Goal: Information Seeking & Learning: Find specific fact

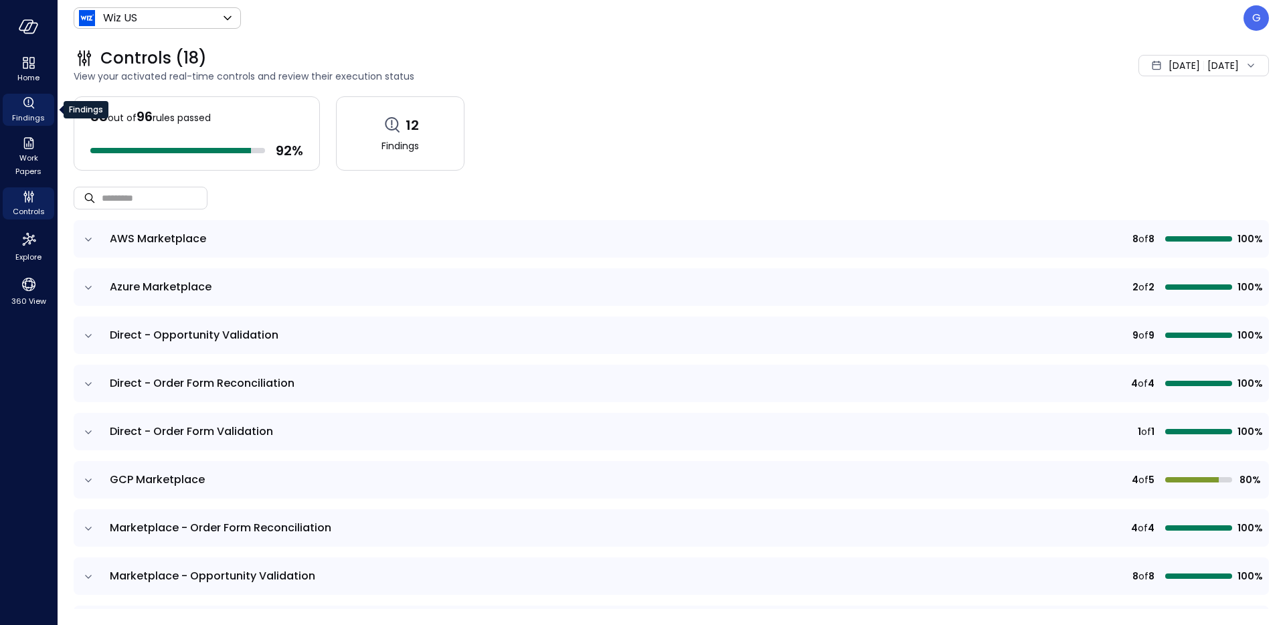
click at [33, 104] on icon "Findings" at bounding box center [29, 103] width 16 height 16
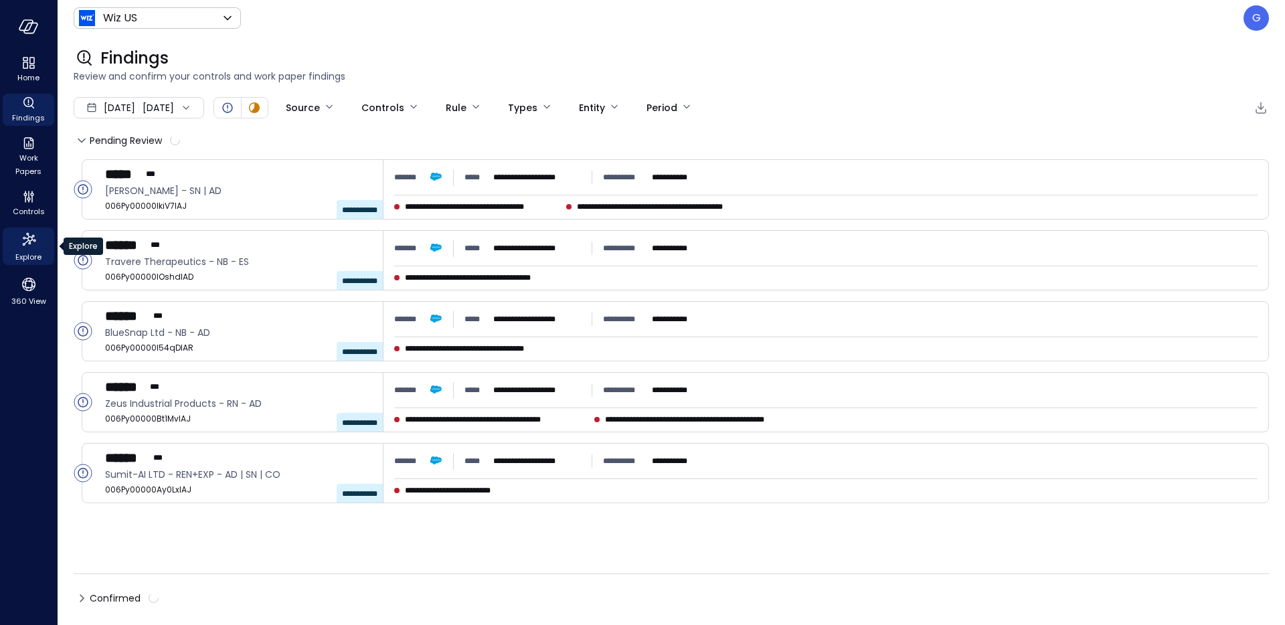
click at [31, 246] on icon "Explore" at bounding box center [28, 239] width 21 height 21
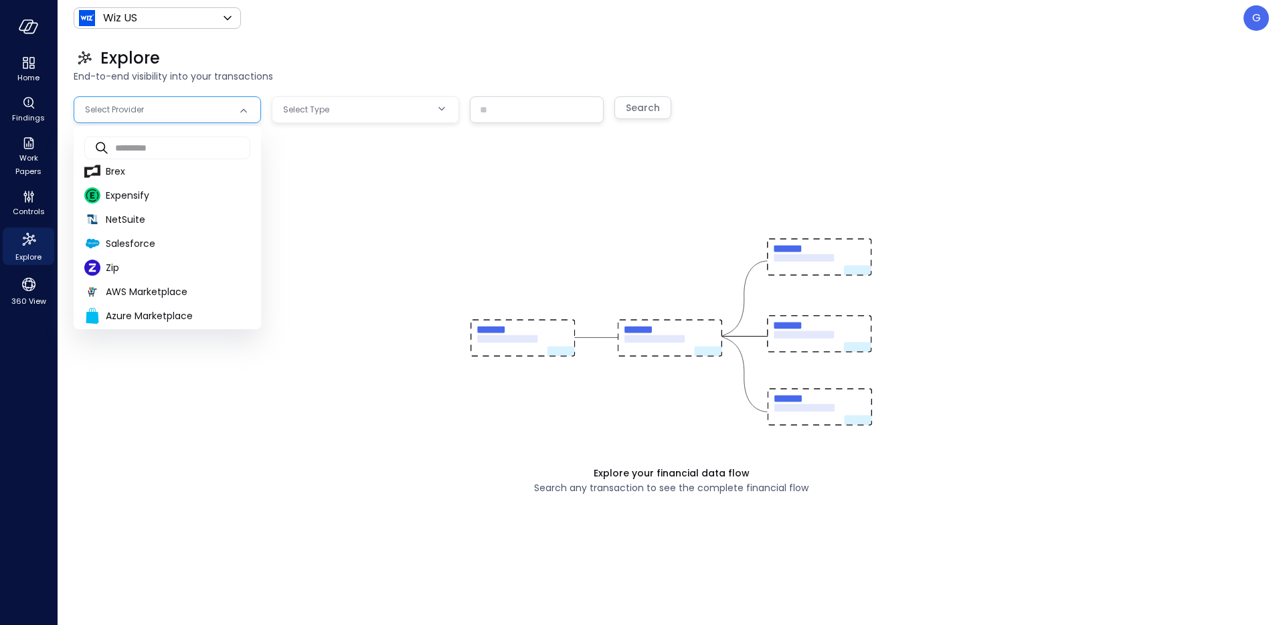
click at [171, 100] on body "Home Findings Work Papers Controls Explore 360 View Wiz US ****** ​ G Explore E…" at bounding box center [642, 312] width 1285 height 625
click at [183, 250] on span "Salesforce" at bounding box center [178, 244] width 145 height 14
type input "**********"
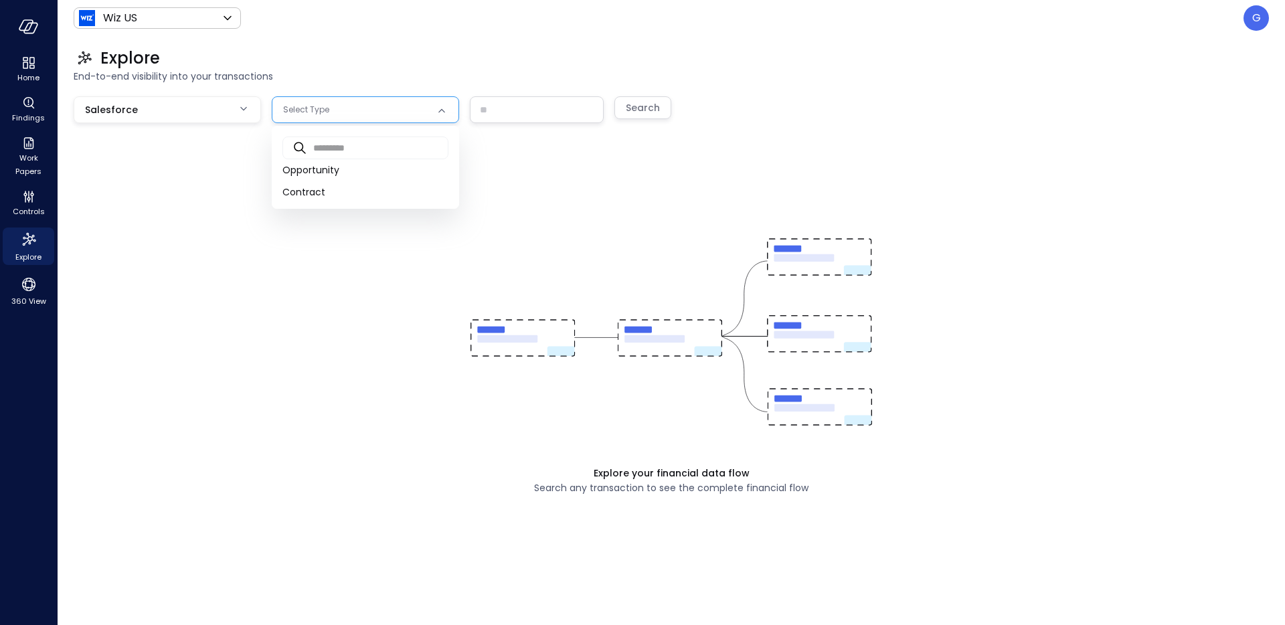
click at [355, 106] on body "**********" at bounding box center [642, 312] width 1285 height 625
click at [299, 176] on span "Opportunity" at bounding box center [365, 170] width 166 height 14
click at [304, 171] on span "Opportunity" at bounding box center [365, 170] width 166 height 14
click at [306, 170] on span "Opportunity" at bounding box center [365, 170] width 166 height 14
click at [313, 170] on span "Opportunity" at bounding box center [365, 170] width 166 height 14
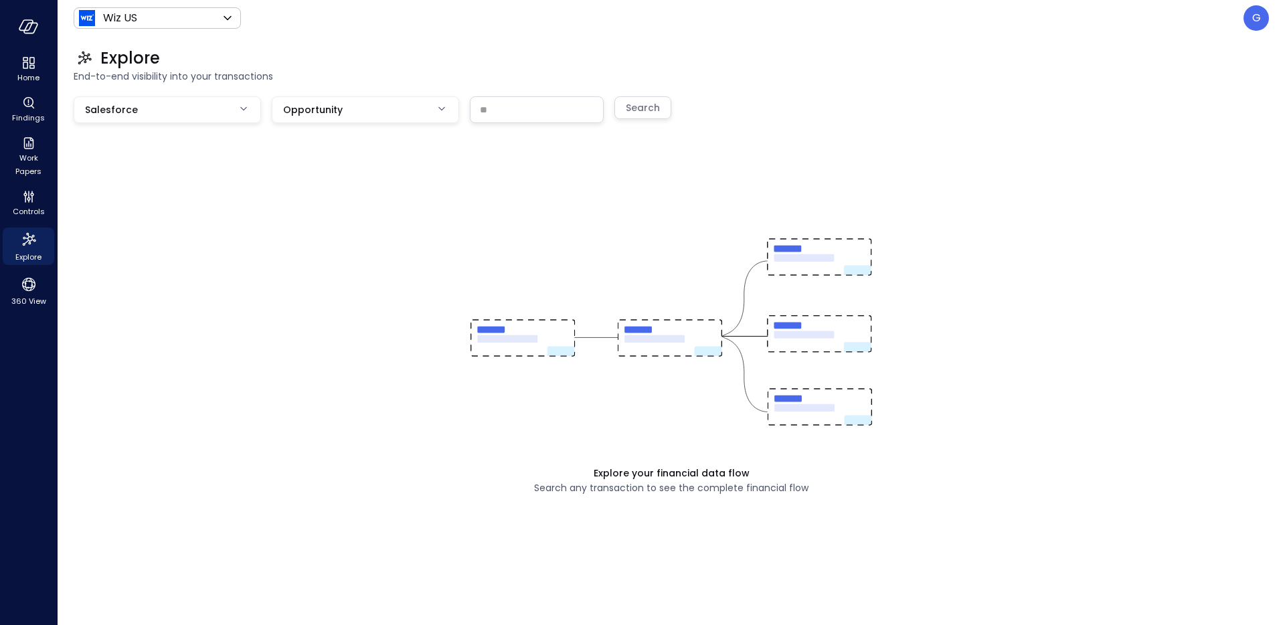
type input "***"
click at [318, 170] on ul "​ ​ Opportunity Contract" at bounding box center [342, 149] width 140 height 47
click at [516, 112] on input "text" at bounding box center [536, 109] width 132 height 25
paste input "**********"
type input "**********"
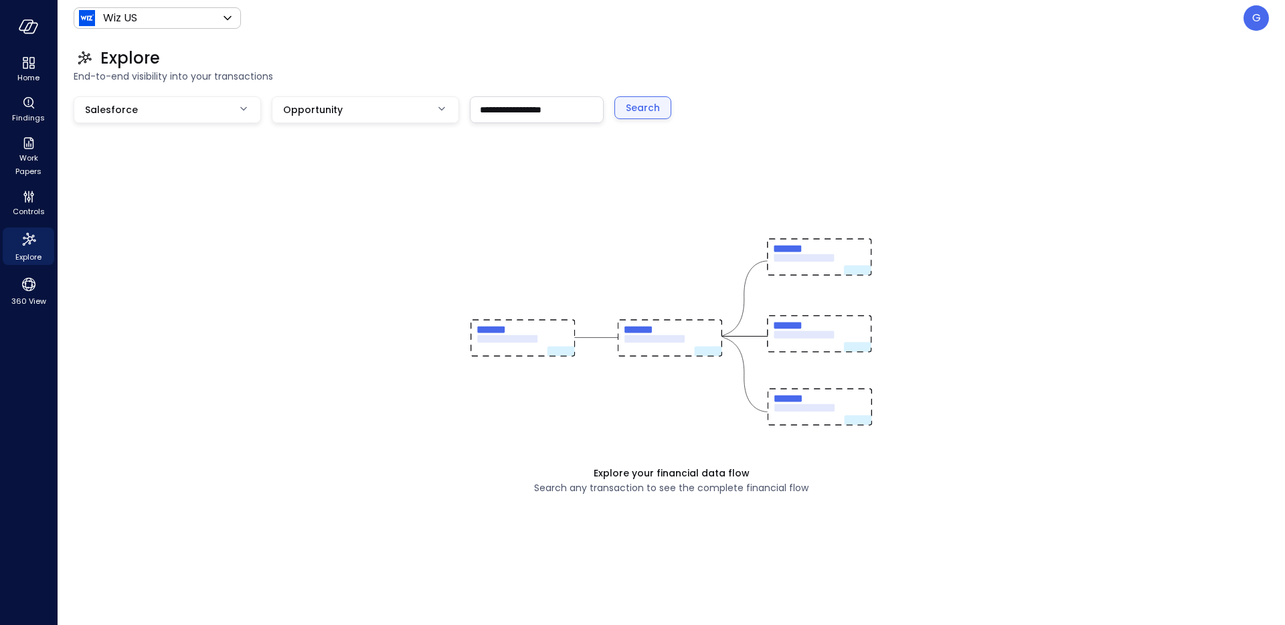
click at [632, 110] on div "Search" at bounding box center [643, 108] width 34 height 17
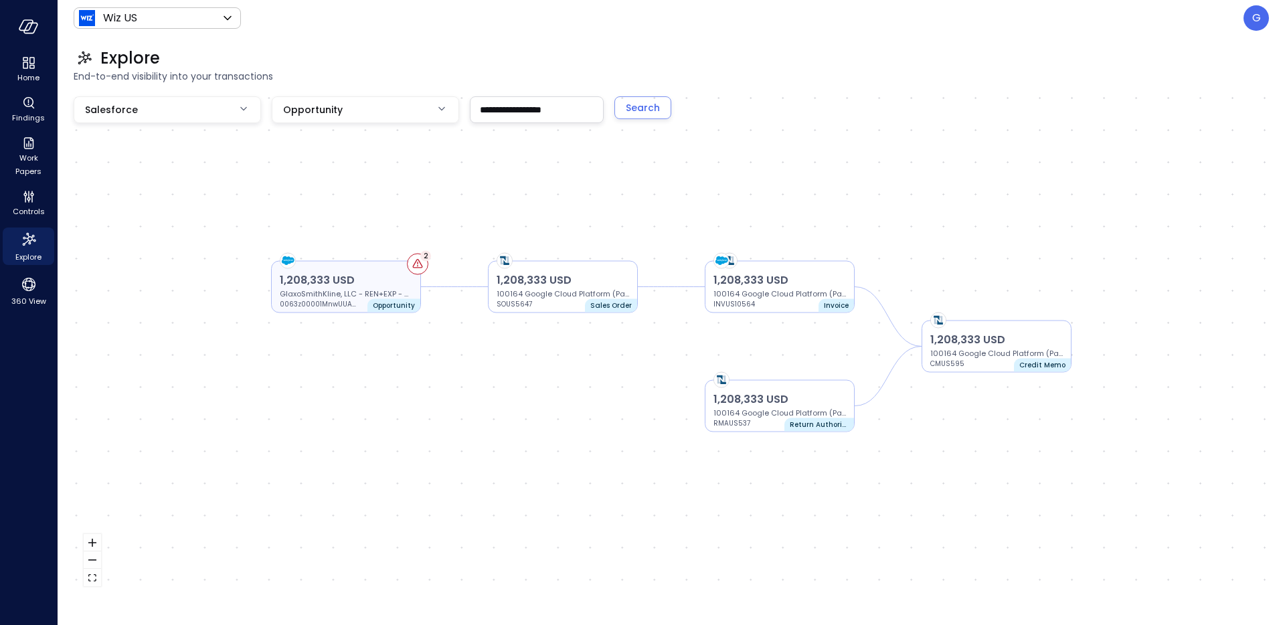
click at [353, 288] on p "GlaxoSmithKline, LLC - REN+EXP - AD | DI | SN" at bounding box center [346, 293] width 132 height 11
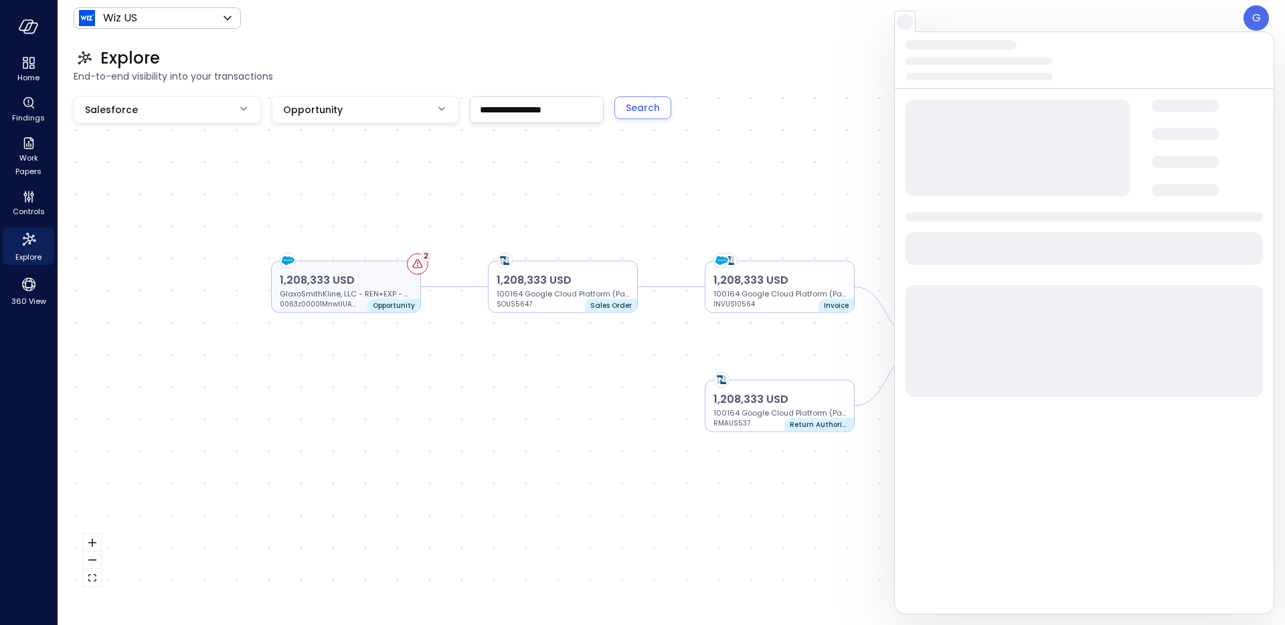
click at [383, 276] on p "1,208,333 USD" at bounding box center [346, 280] width 132 height 16
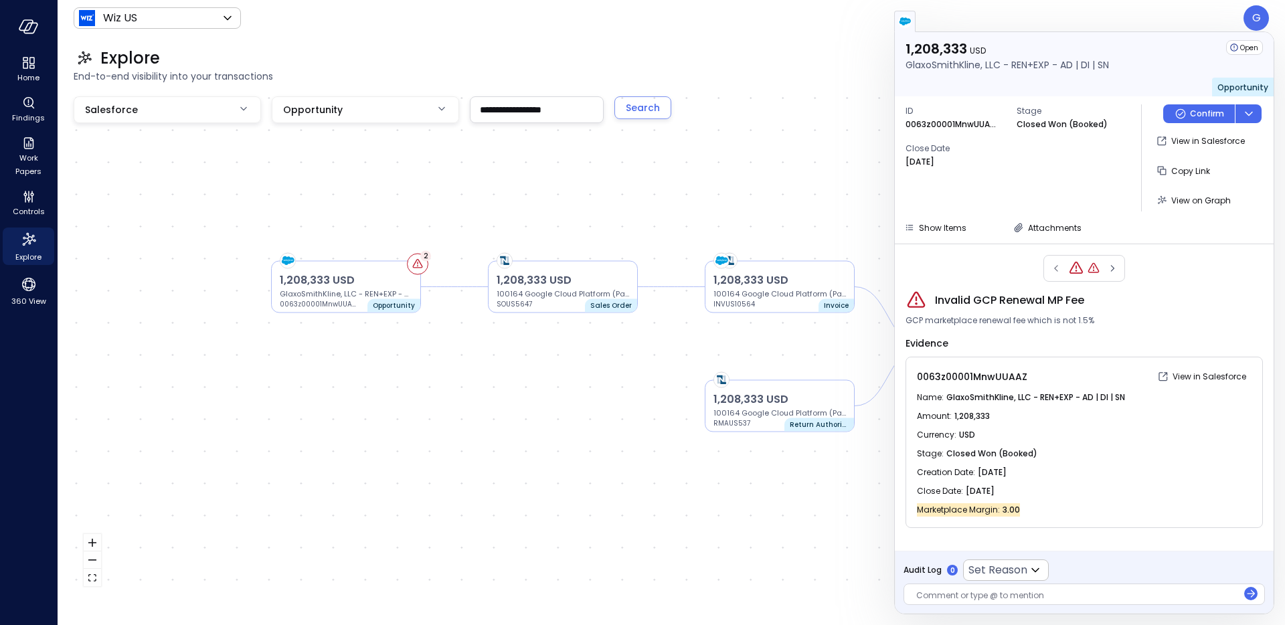
click at [994, 322] on span "GCP marketplace renewal fee which is not 1.5%" at bounding box center [999, 320] width 189 height 13
drag, startPoint x: 957, startPoint y: 296, endPoint x: 1143, endPoint y: 298, distance: 185.3
click at [1143, 298] on div "Invalid GCP Renewal MP Fee" at bounding box center [1083, 300] width 357 height 21
click at [1113, 265] on icon "button" at bounding box center [1111, 268] width 13 height 16
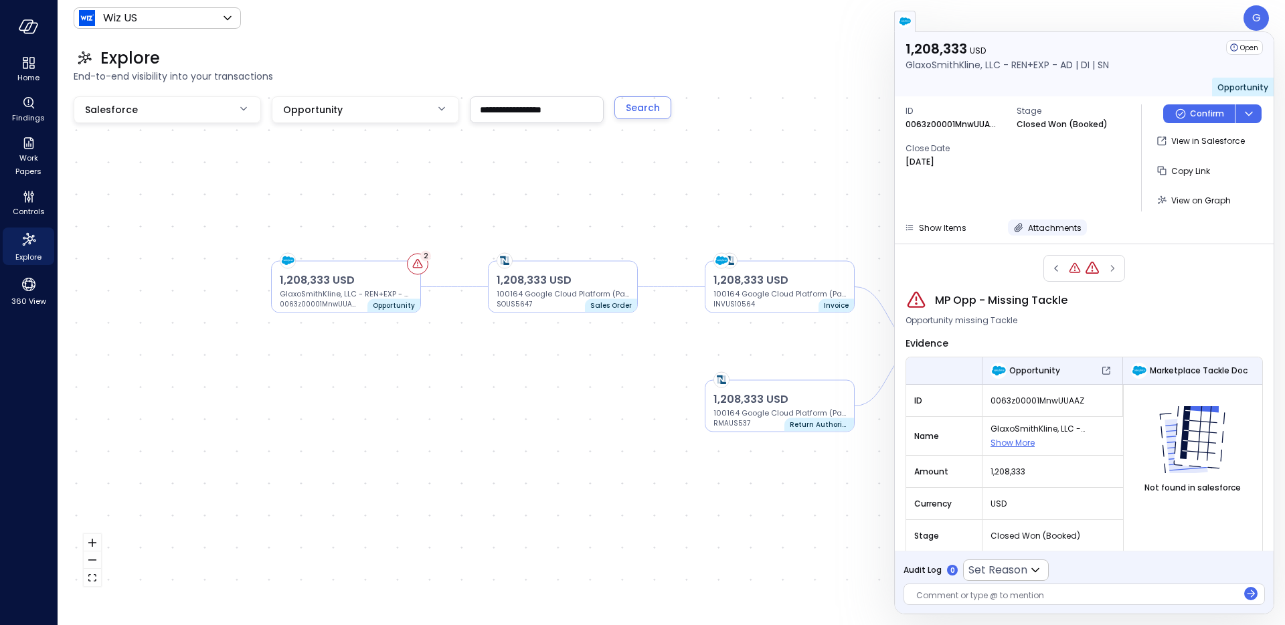
click at [1028, 229] on span "Attachments" at bounding box center [1055, 227] width 54 height 11
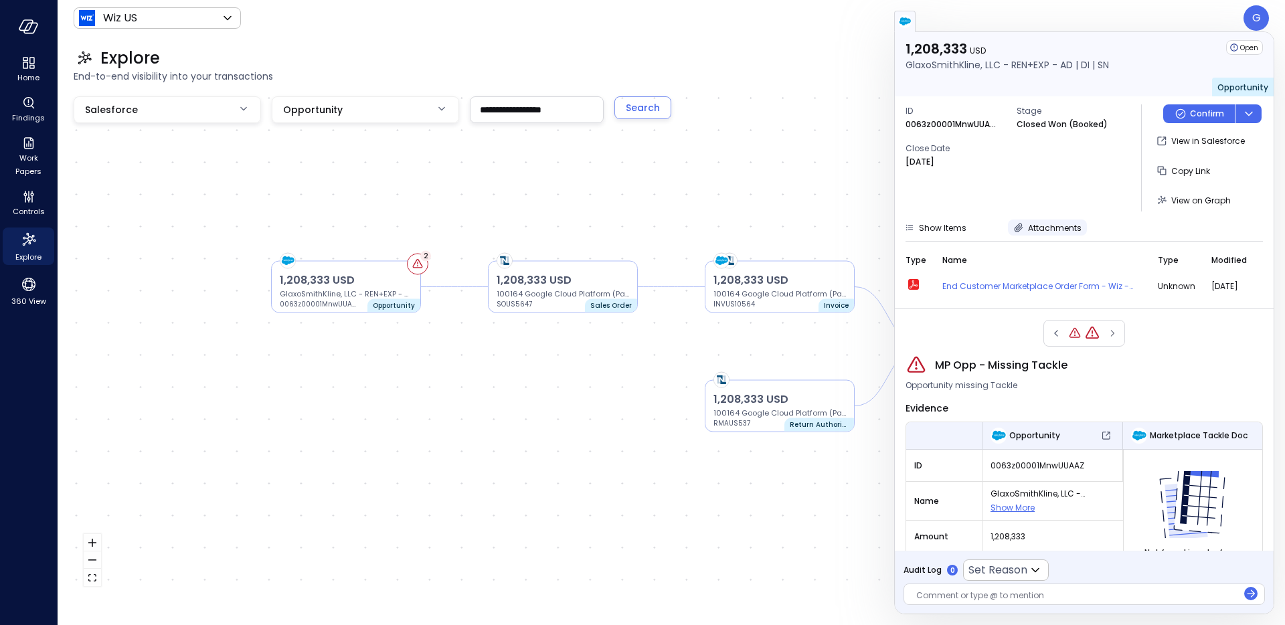
click at [1045, 223] on span "Attachments" at bounding box center [1055, 227] width 54 height 11
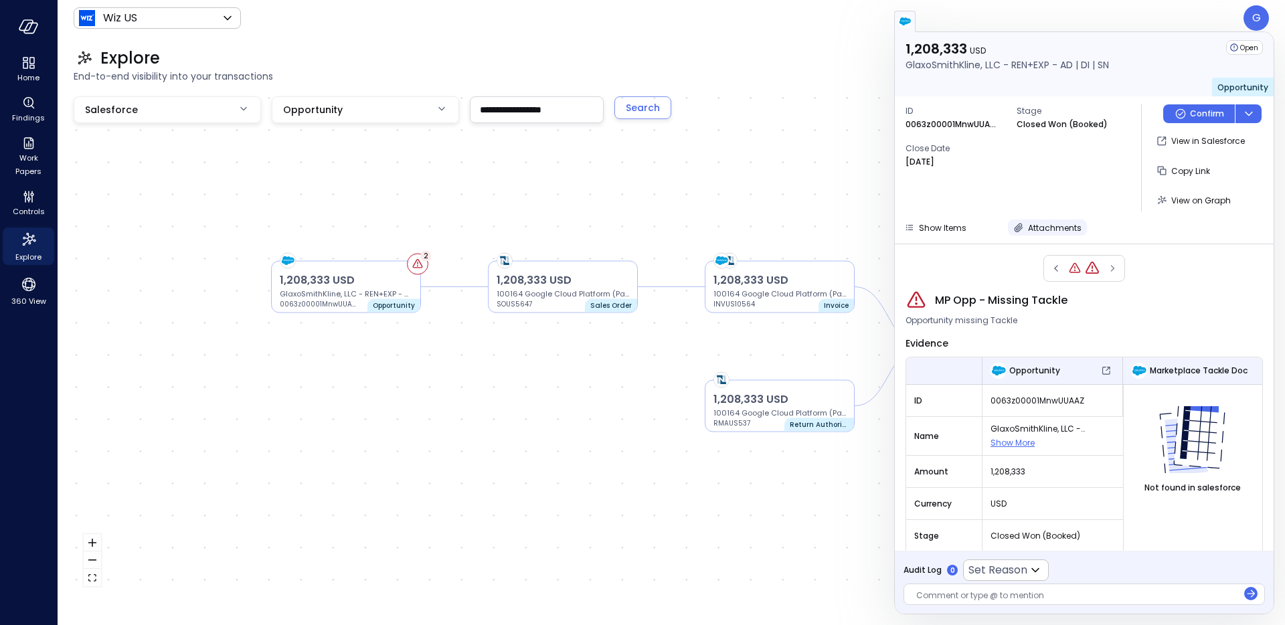
click at [1045, 227] on span "Attachments" at bounding box center [1055, 227] width 54 height 11
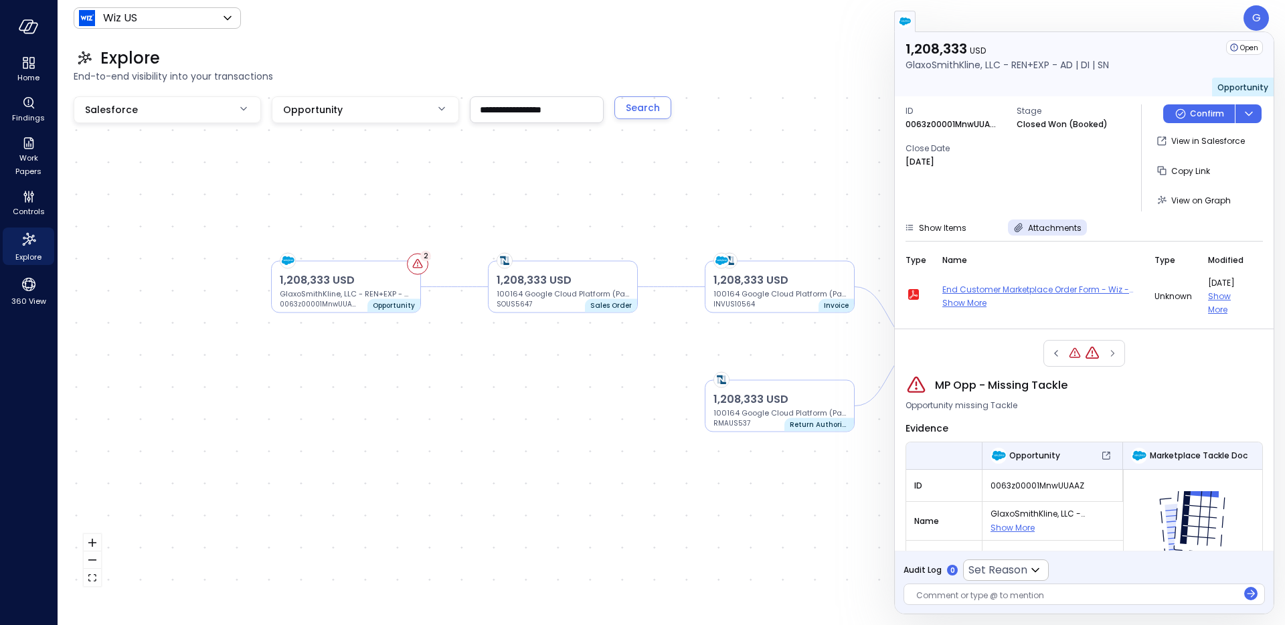
click at [963, 286] on span "End Customer Marketplace Order Form - Wiz - [GlaxoSmithKline, LLC] (686541dfcd)…" at bounding box center [1040, 289] width 196 height 13
click at [964, 300] on span "Show More" at bounding box center [964, 302] width 44 height 11
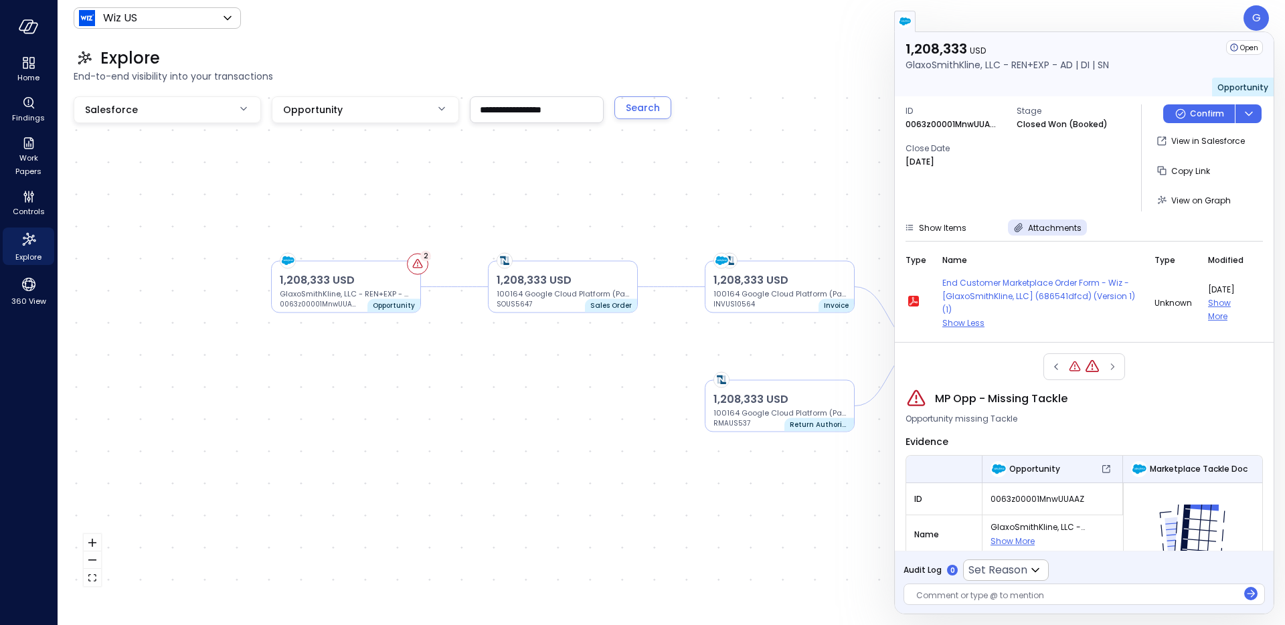
click at [1221, 315] on span "Show More" at bounding box center [1219, 309] width 23 height 25
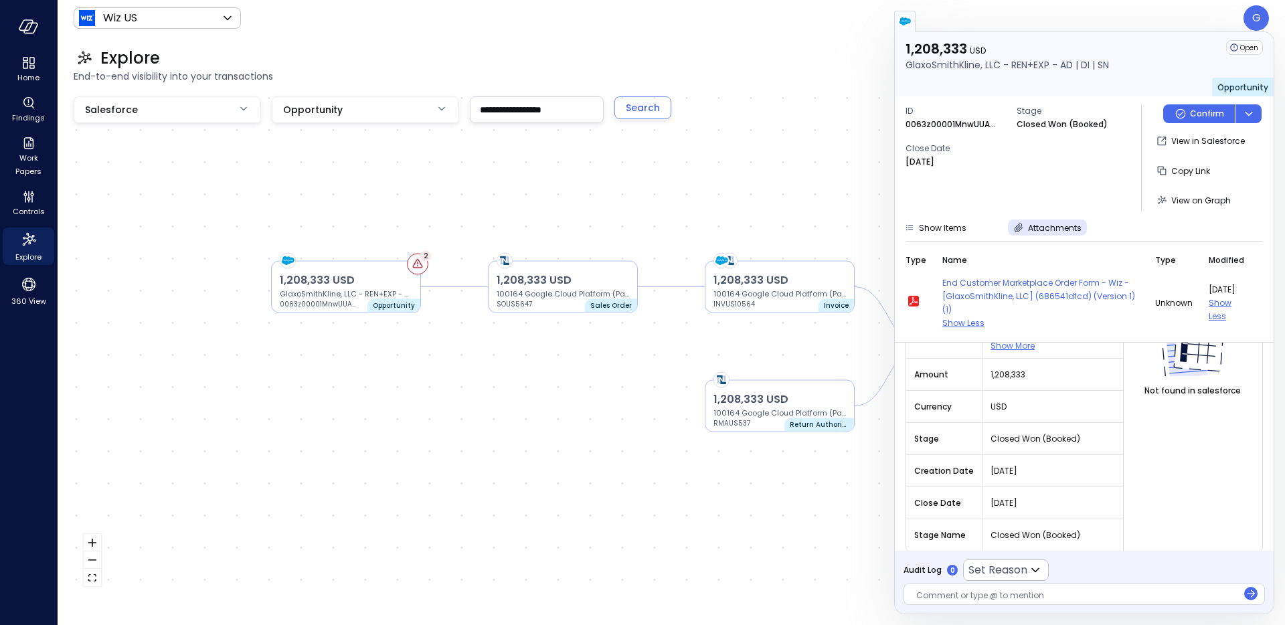
scroll to position [207, 0]
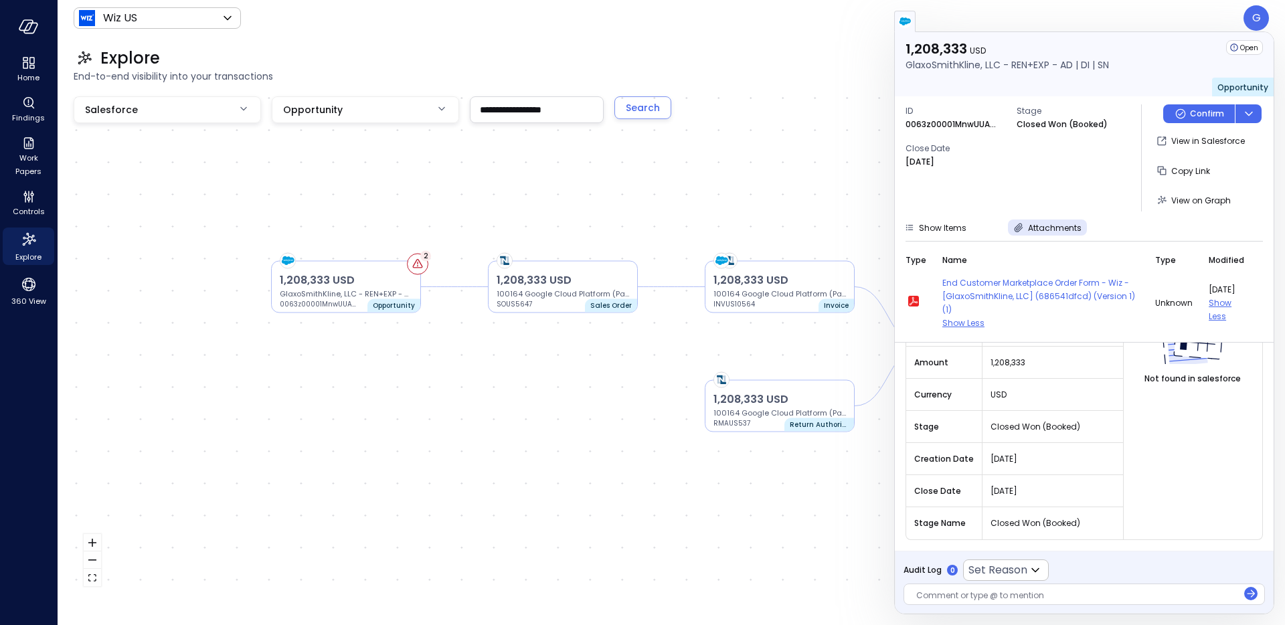
click at [949, 127] on p "0063z00001MnwUUAAZ" at bounding box center [952, 124] width 94 height 13
click at [949, 126] on p "0063z00001MnwUUAAZ" at bounding box center [952, 124] width 94 height 13
copy p "0063z00001MnwUUAAZ"
